Goal: Contribute content

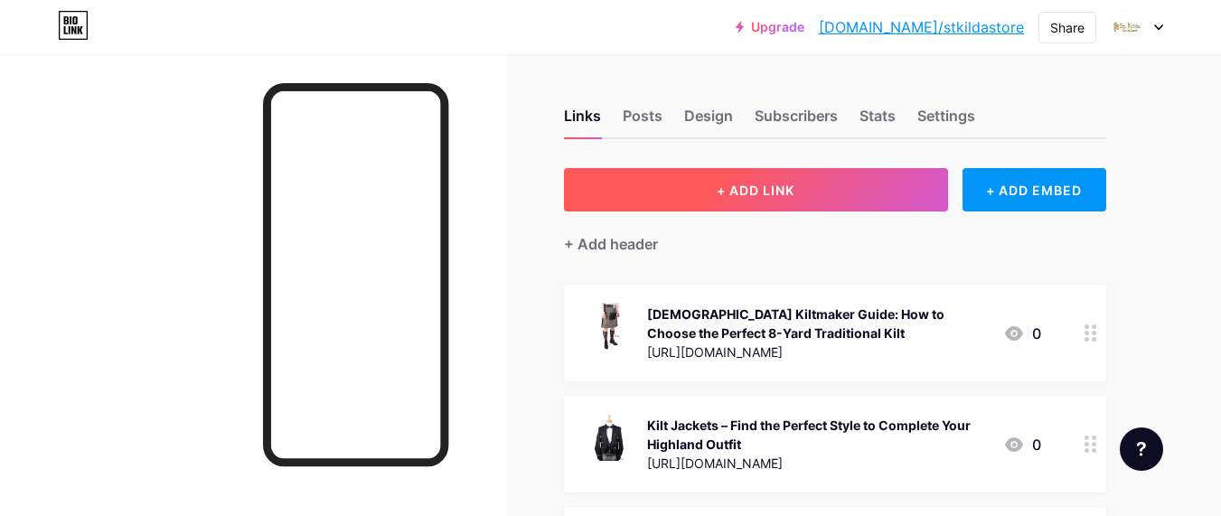
click at [761, 193] on span "+ ADD LINK" at bounding box center [756, 190] width 78 height 15
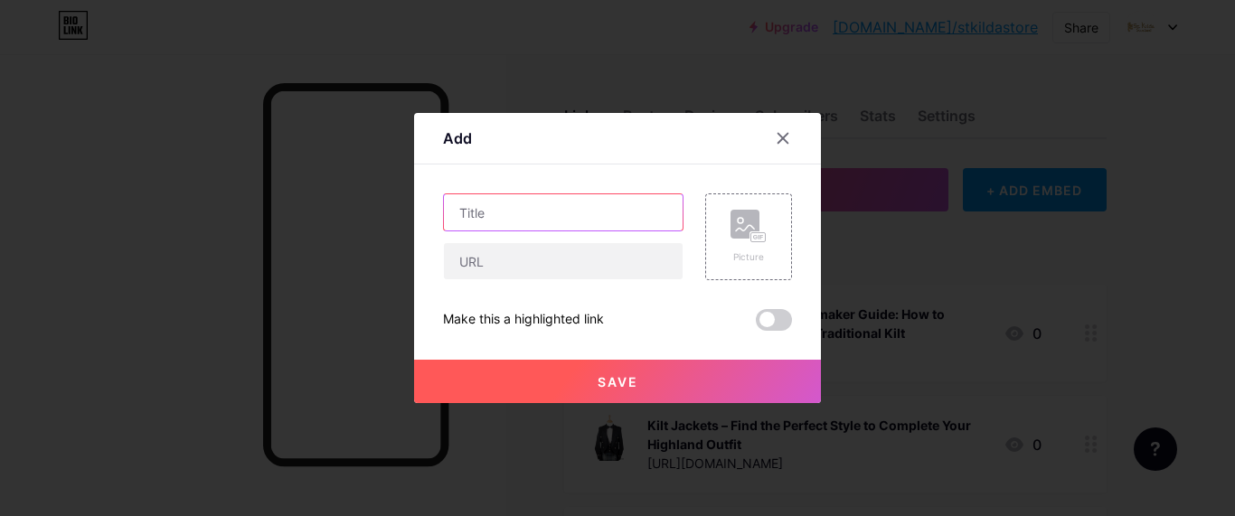
click at [537, 219] on input "text" at bounding box center [563, 212] width 239 height 36
click at [468, 283] on div "Picture Make this a highlighted link Save" at bounding box center [617, 261] width 349 height 137
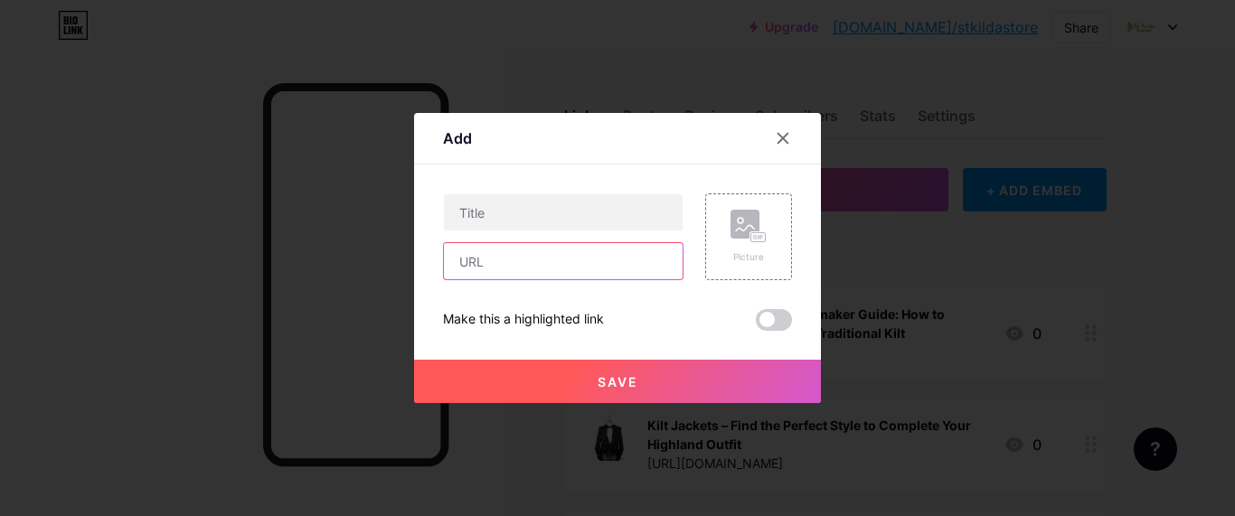
click at [481, 259] on input "text" at bounding box center [563, 261] width 239 height 36
paste input "[URL][DOMAIN_NAME]"
type input "[URL][DOMAIN_NAME]"
paste input "[URL][DOMAIN_NAME]"
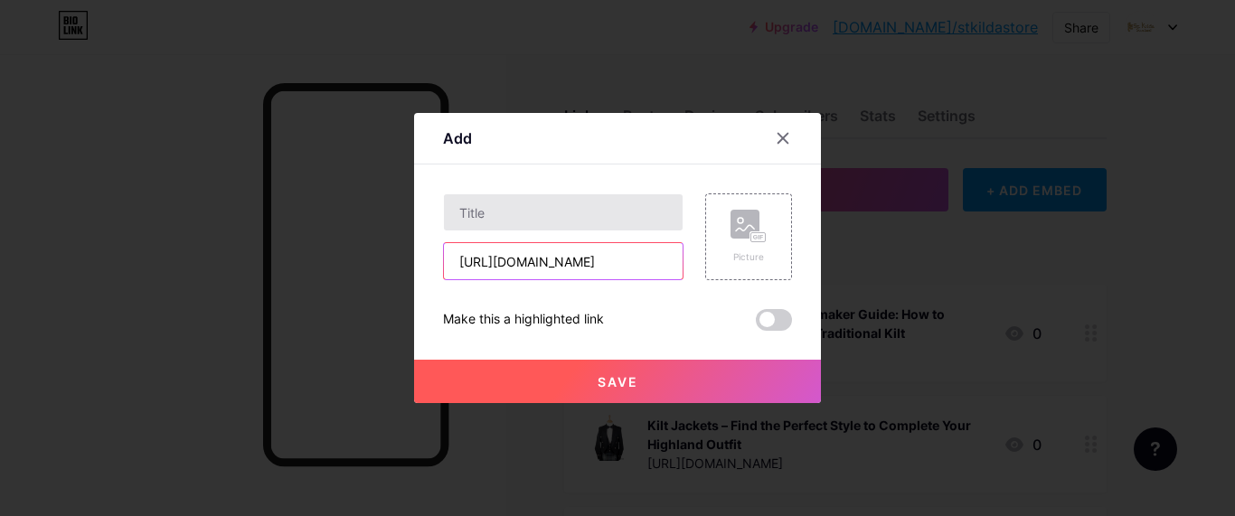
type input "[URL][DOMAIN_NAME]"
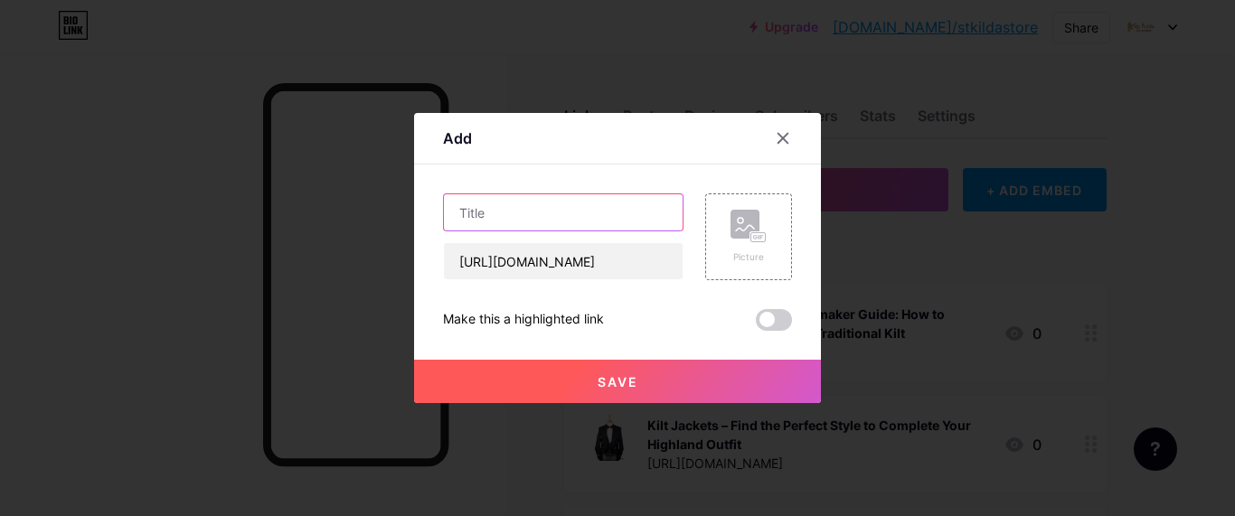
scroll to position [0, 0]
click at [493, 210] on input "text" at bounding box center [563, 212] width 239 height 36
paste input "The Craft of a [DEMOGRAPHIC_DATA] Kiltmaker – Tradition & Detail"
type input "The Craft of a [DEMOGRAPHIC_DATA] Kiltmaker – Tradition & Detail"
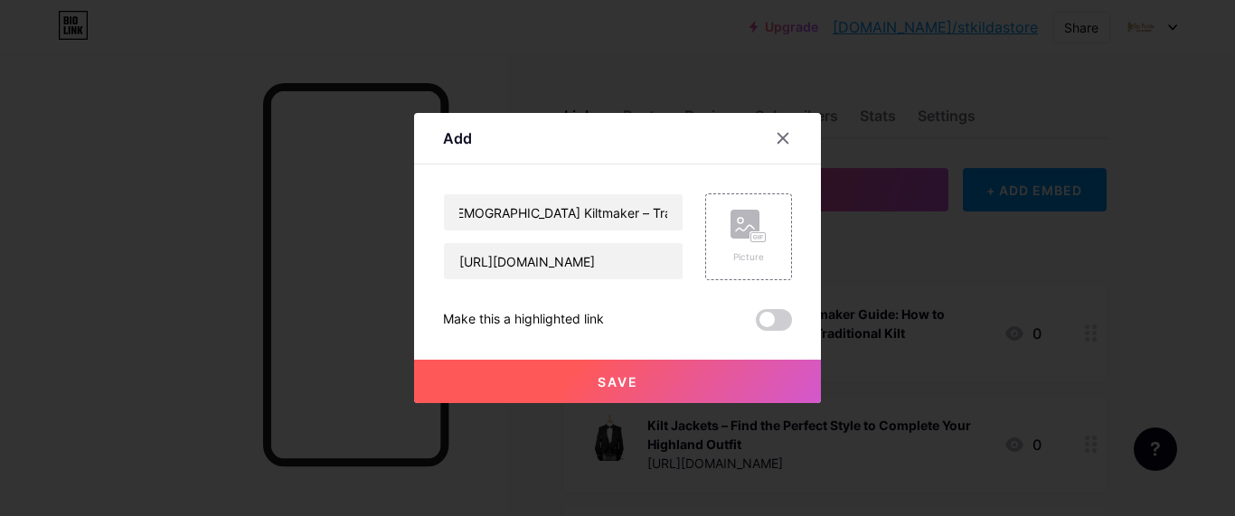
click at [592, 386] on button "Save" at bounding box center [617, 381] width 407 height 43
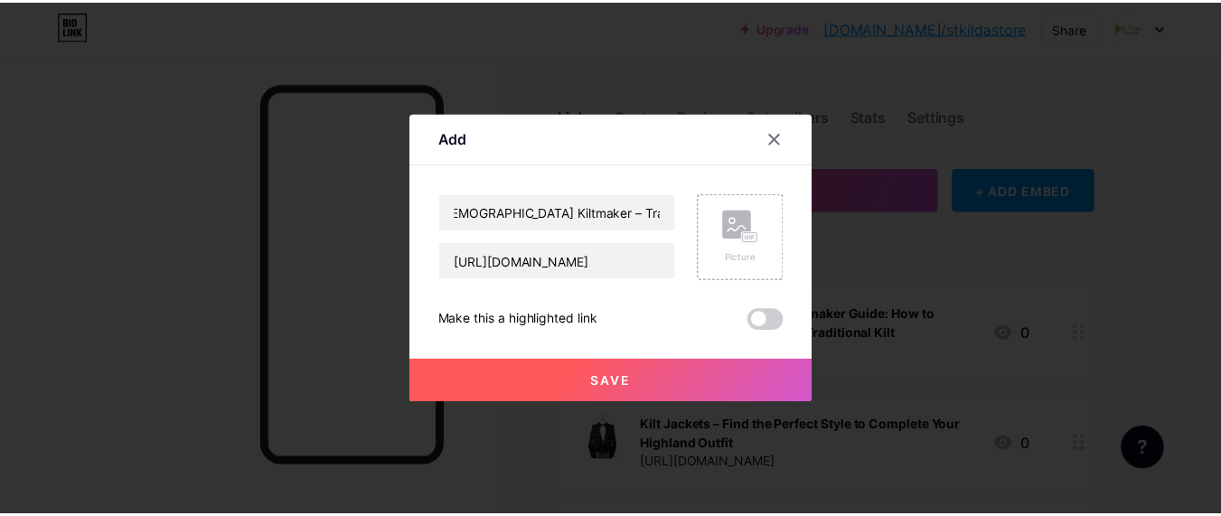
scroll to position [0, 0]
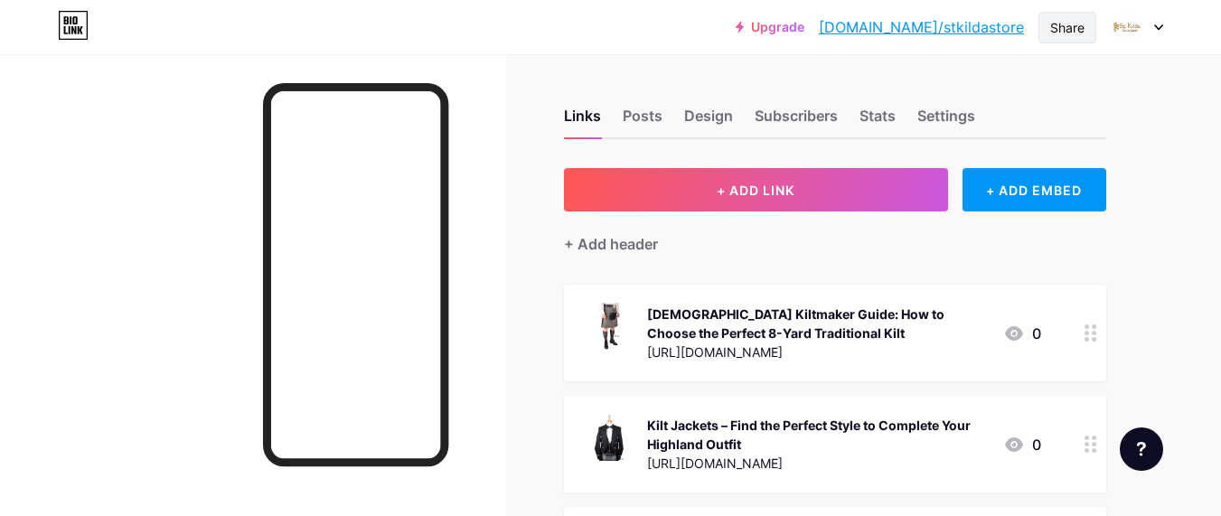
click at [1051, 26] on div "Share" at bounding box center [1068, 27] width 34 height 19
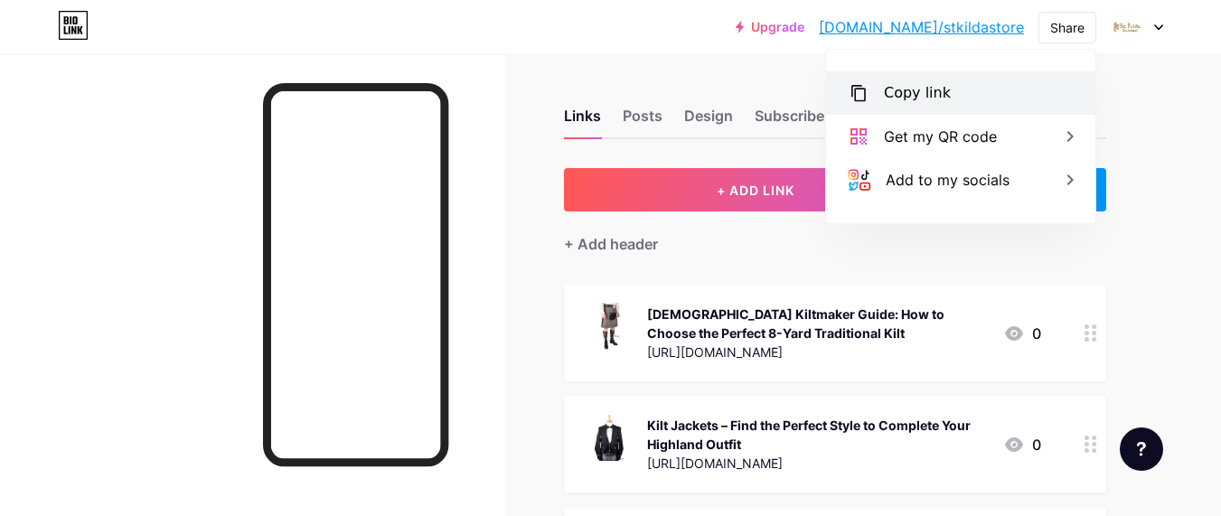
click at [936, 91] on div "Copy link" at bounding box center [917, 93] width 67 height 22
